Goal: Check status: Check status

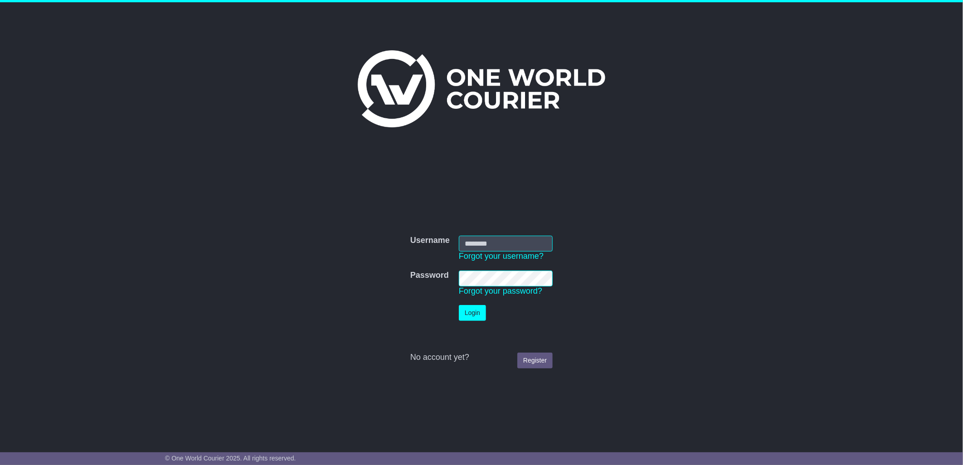
type input "****"
click at [475, 309] on button "Login" at bounding box center [472, 313] width 27 height 16
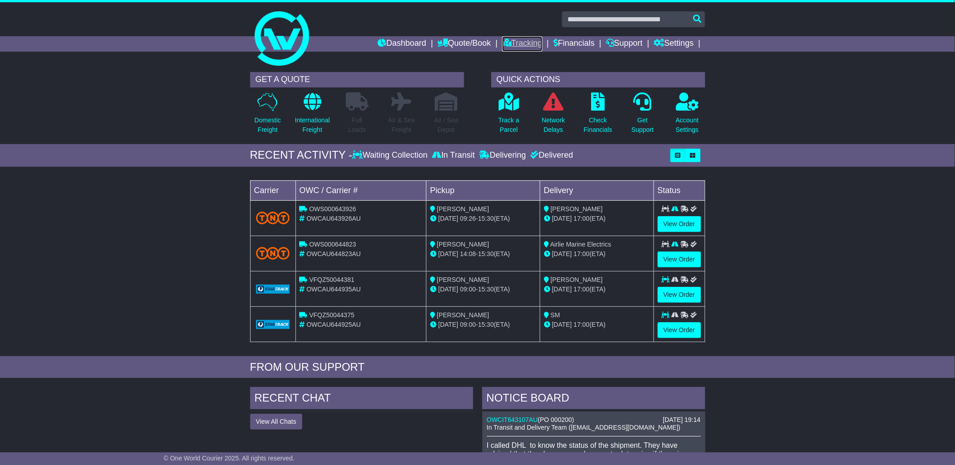
click at [527, 44] on link "Tracking" at bounding box center [522, 43] width 40 height 15
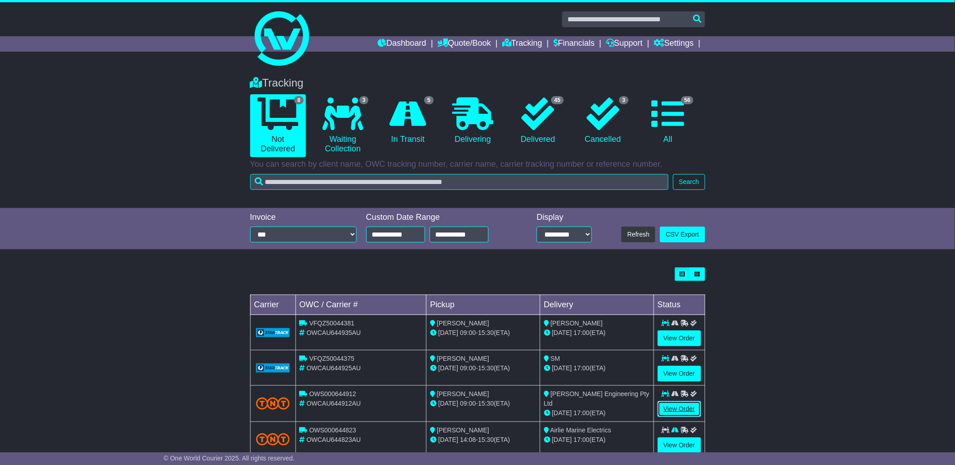
click at [671, 406] on link "View Order" at bounding box center [680, 409] width 44 height 16
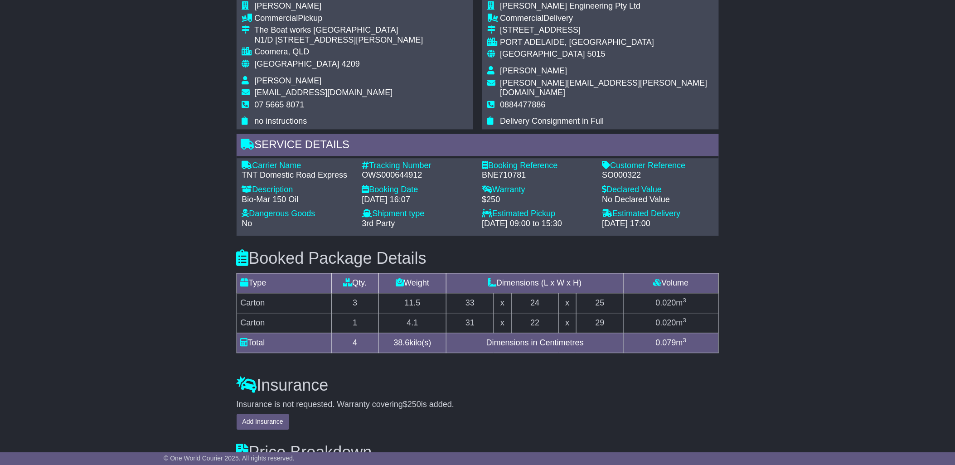
scroll to position [631, 0]
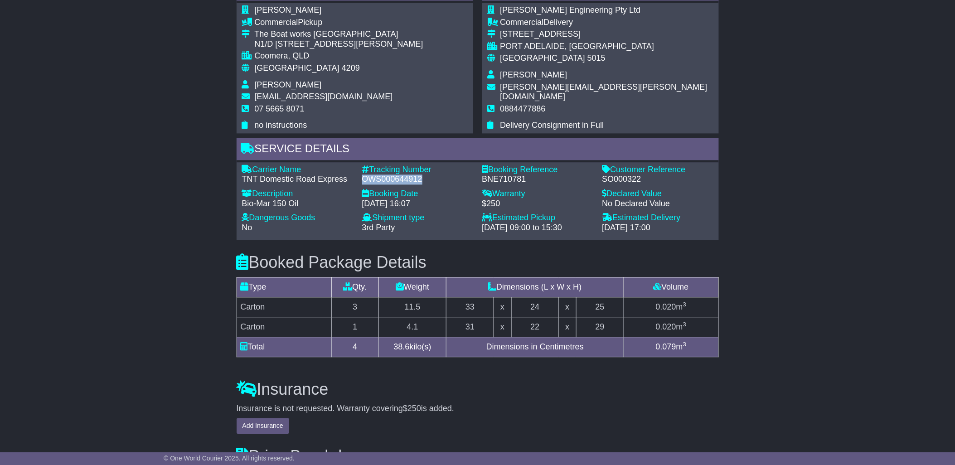
drag, startPoint x: 422, startPoint y: 177, endPoint x: 361, endPoint y: 179, distance: 60.8
click at [361, 179] on div "Tracking Number - OWS000644912" at bounding box center [418, 174] width 120 height 19
drag, startPoint x: 361, startPoint y: 179, endPoint x: 364, endPoint y: 175, distance: 5.5
copy div "OWS000644912"
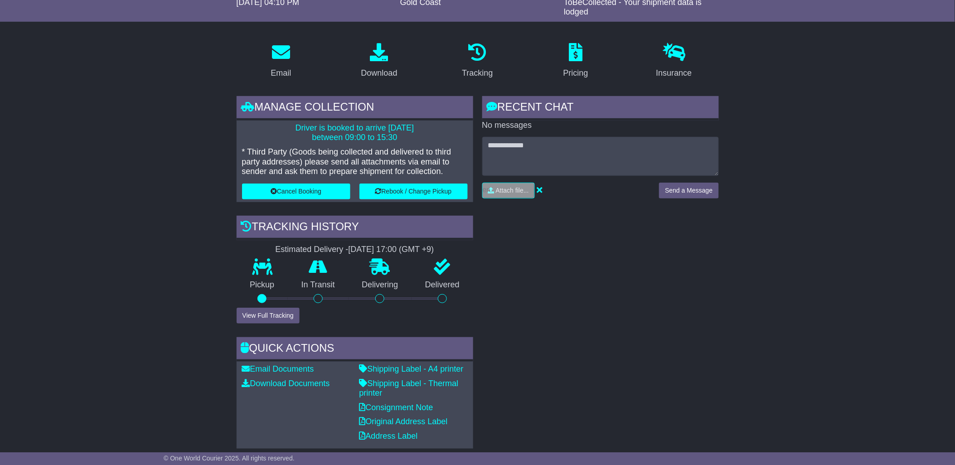
scroll to position [44, 0]
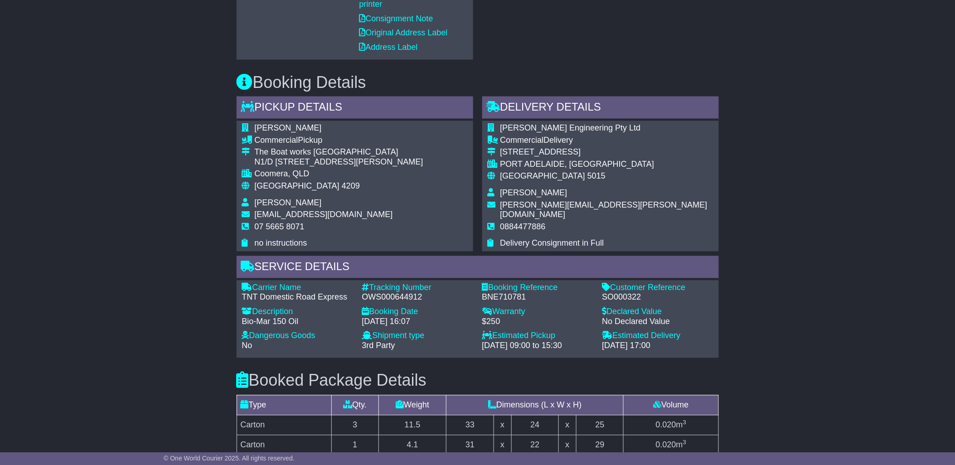
scroll to position [514, 0]
click at [367, 292] on div "OWS000644912" at bounding box center [417, 297] width 111 height 10
copy div "OWS000644912"
